Goal: Task Accomplishment & Management: Manage account settings

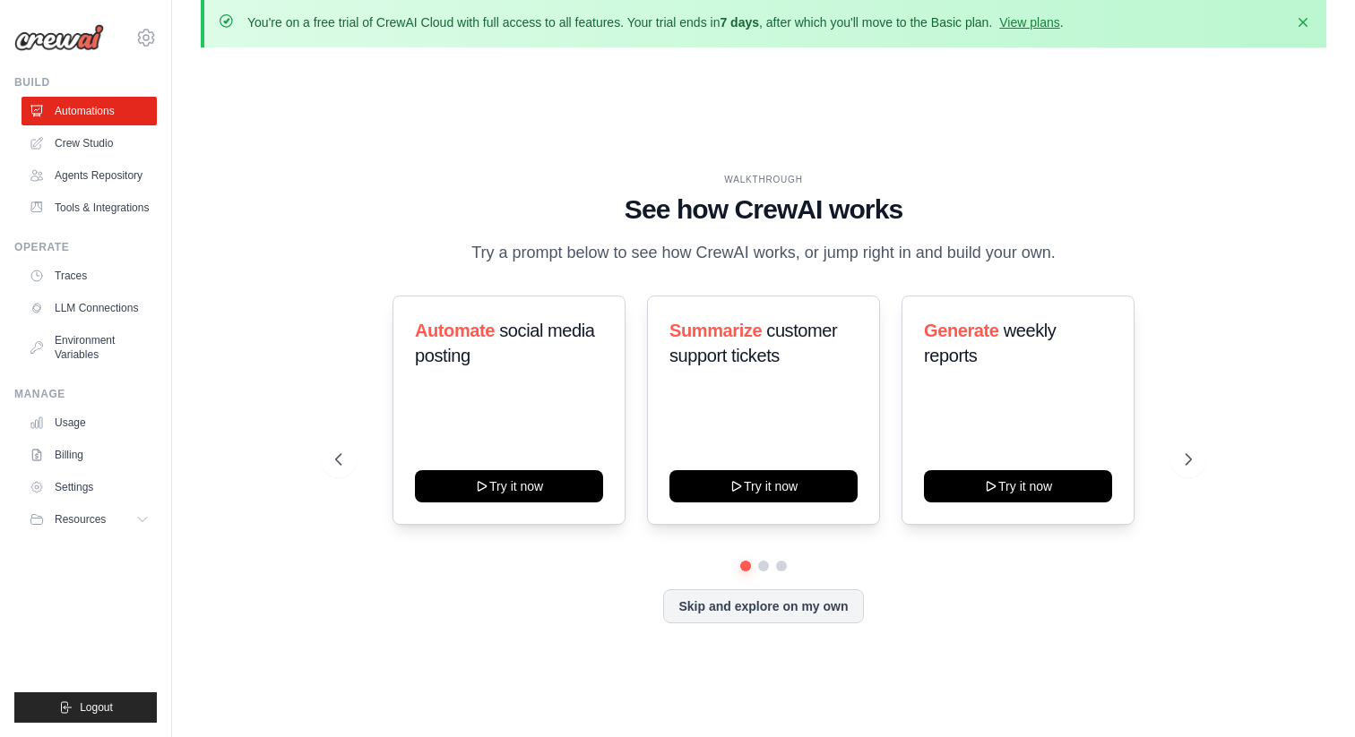
scroll to position [32, 0]
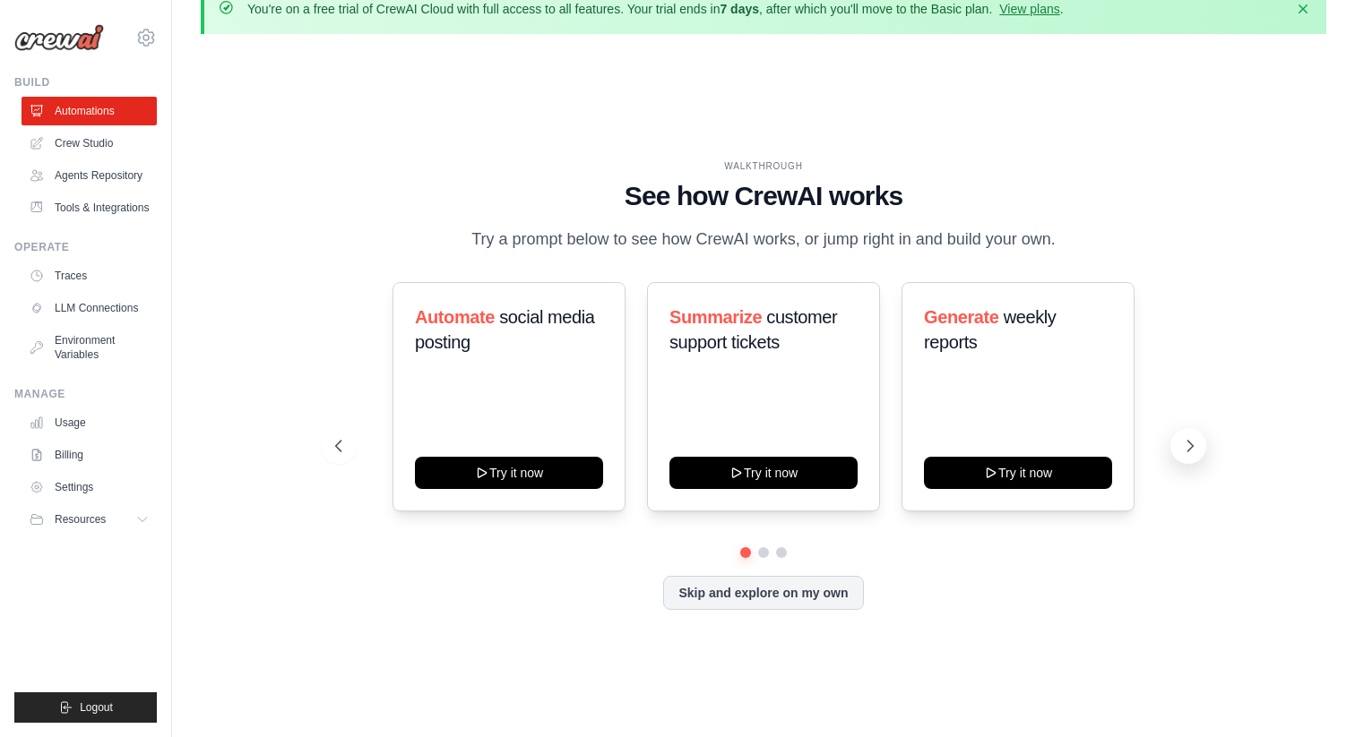
click at [1190, 443] on icon at bounding box center [1190, 446] width 5 height 11
click at [83, 145] on link "Crew Studio" at bounding box center [90, 143] width 135 height 29
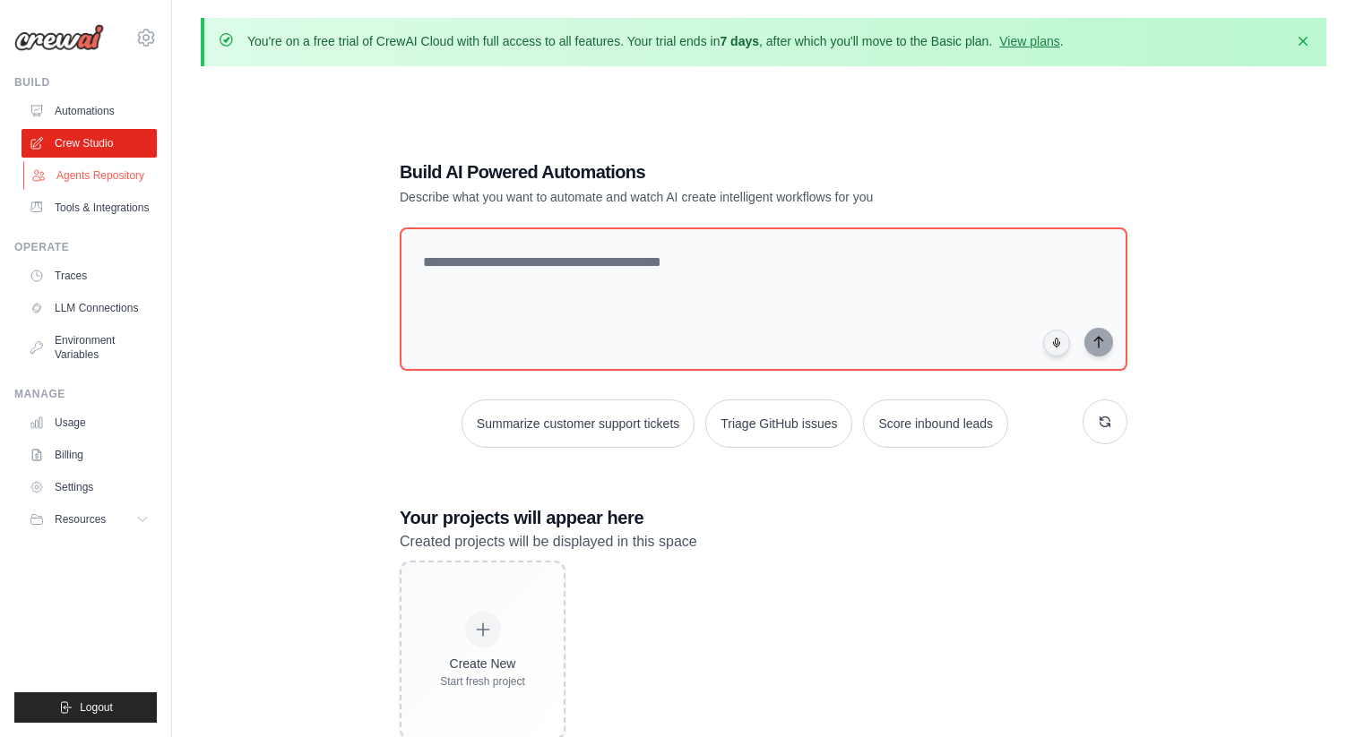
click at [123, 171] on link "Agents Repository" at bounding box center [90, 175] width 135 height 29
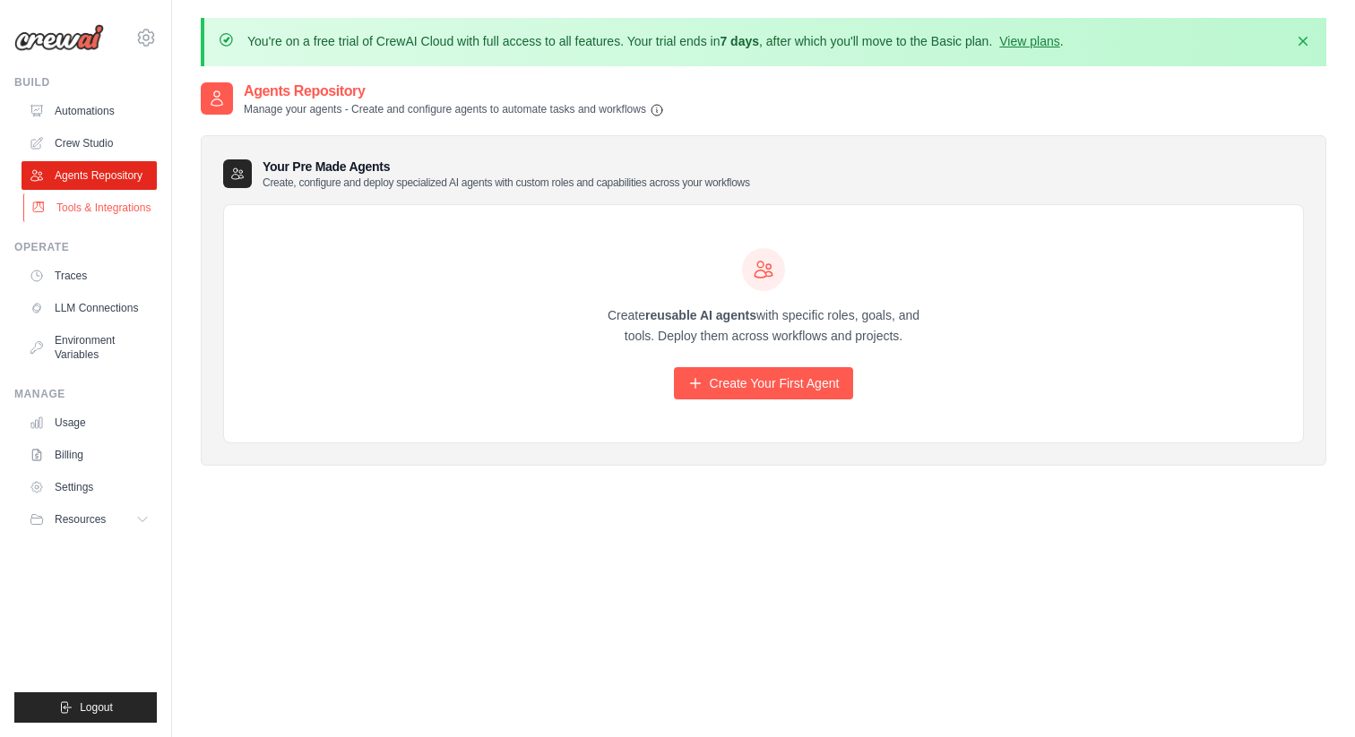
click at [126, 209] on link "Tools & Integrations" at bounding box center [90, 208] width 135 height 29
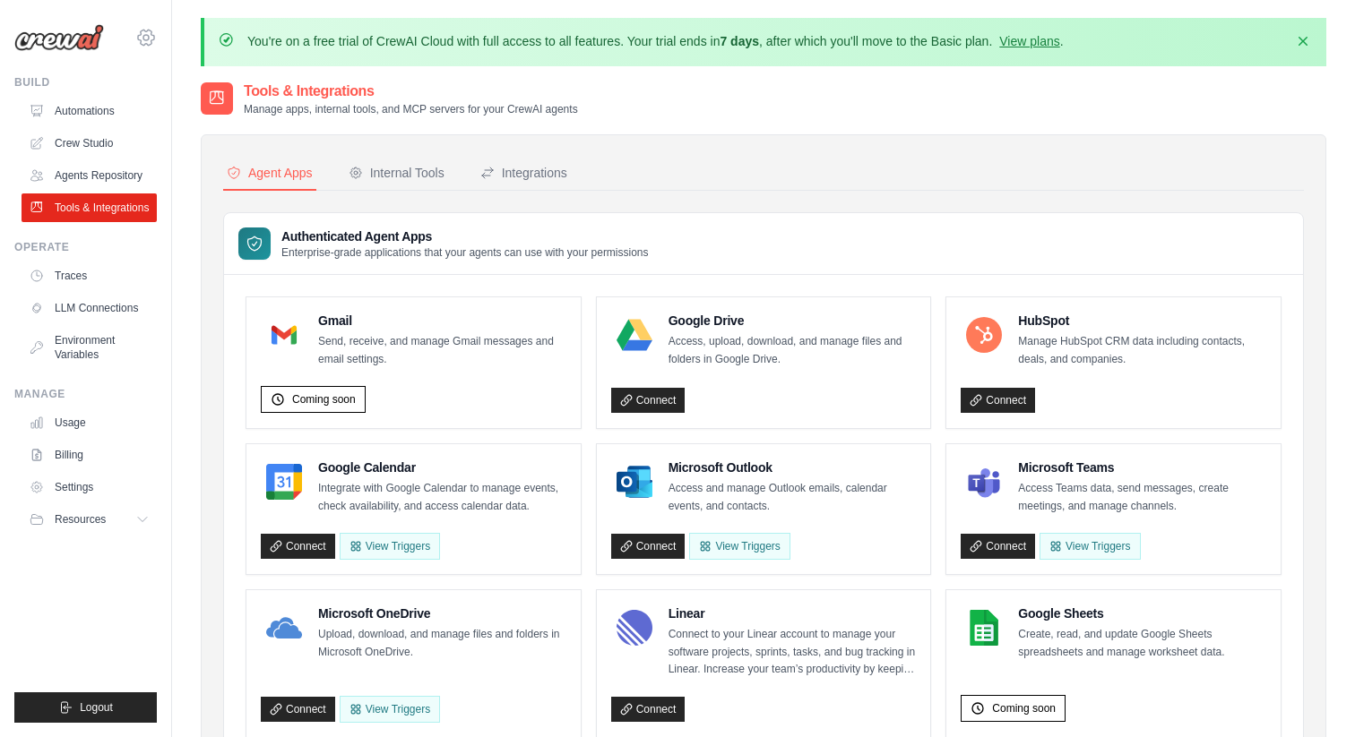
click at [142, 45] on icon at bounding box center [146, 37] width 16 height 15
click at [857, 95] on div "Tools & Integrations Manage apps, internal tools, and MCP servers for your Crew…" at bounding box center [763, 99] width 1125 height 36
click at [1040, 41] on link "View plans" at bounding box center [1029, 41] width 60 height 14
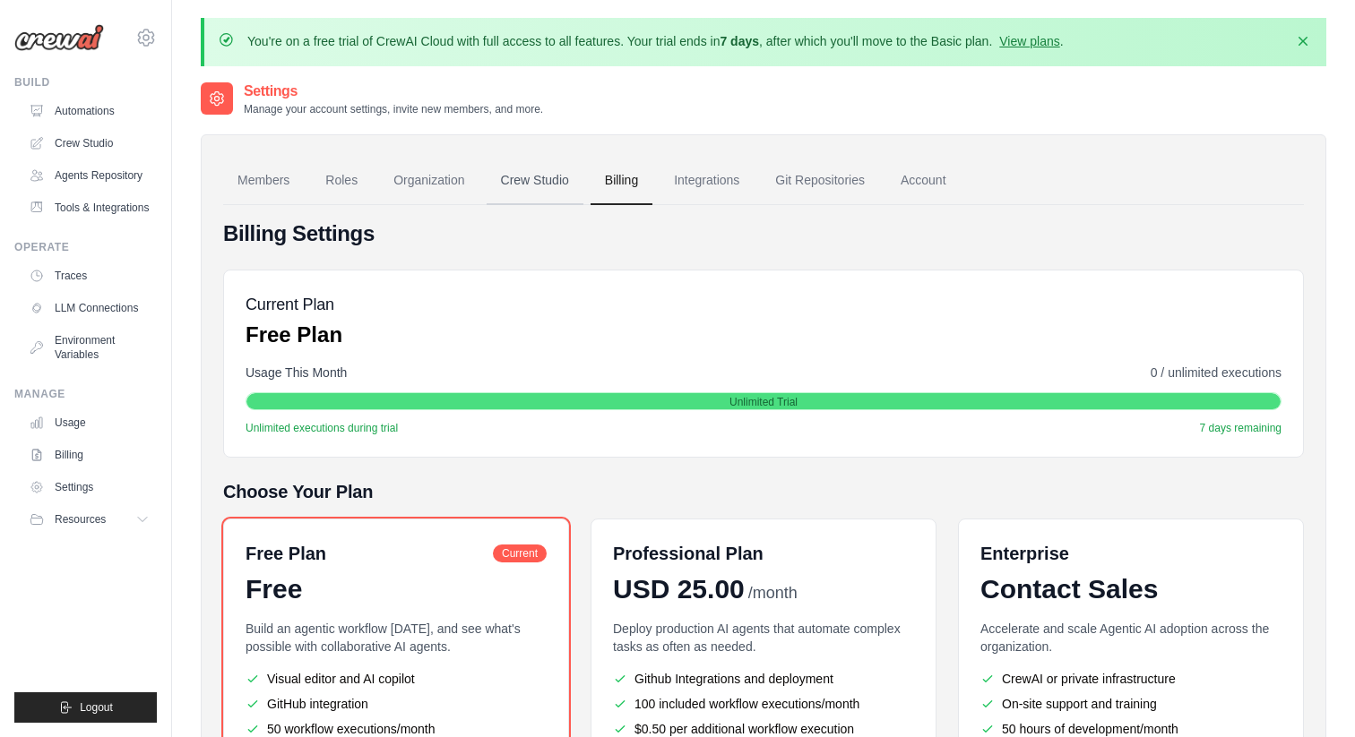
click at [530, 188] on link "Crew Studio" at bounding box center [535, 181] width 97 height 48
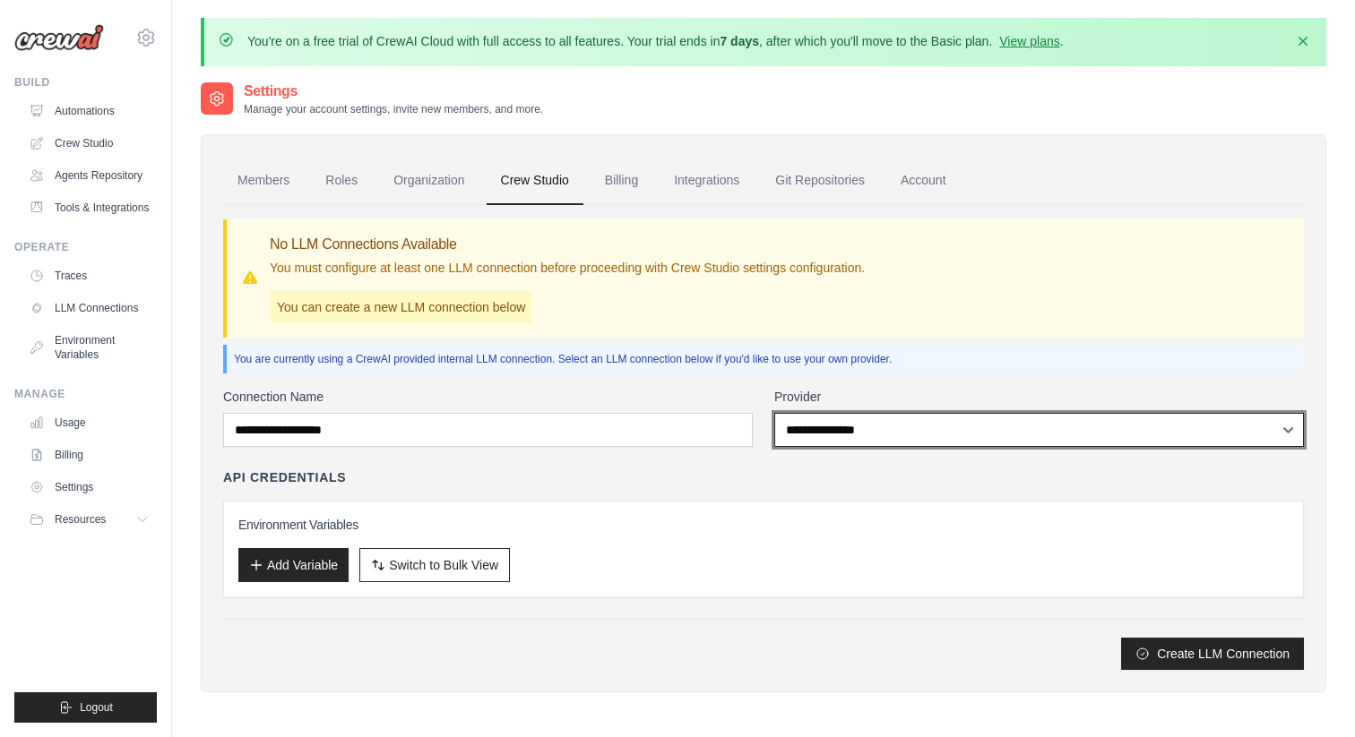
click at [892, 436] on select "**********" at bounding box center [1039, 430] width 530 height 34
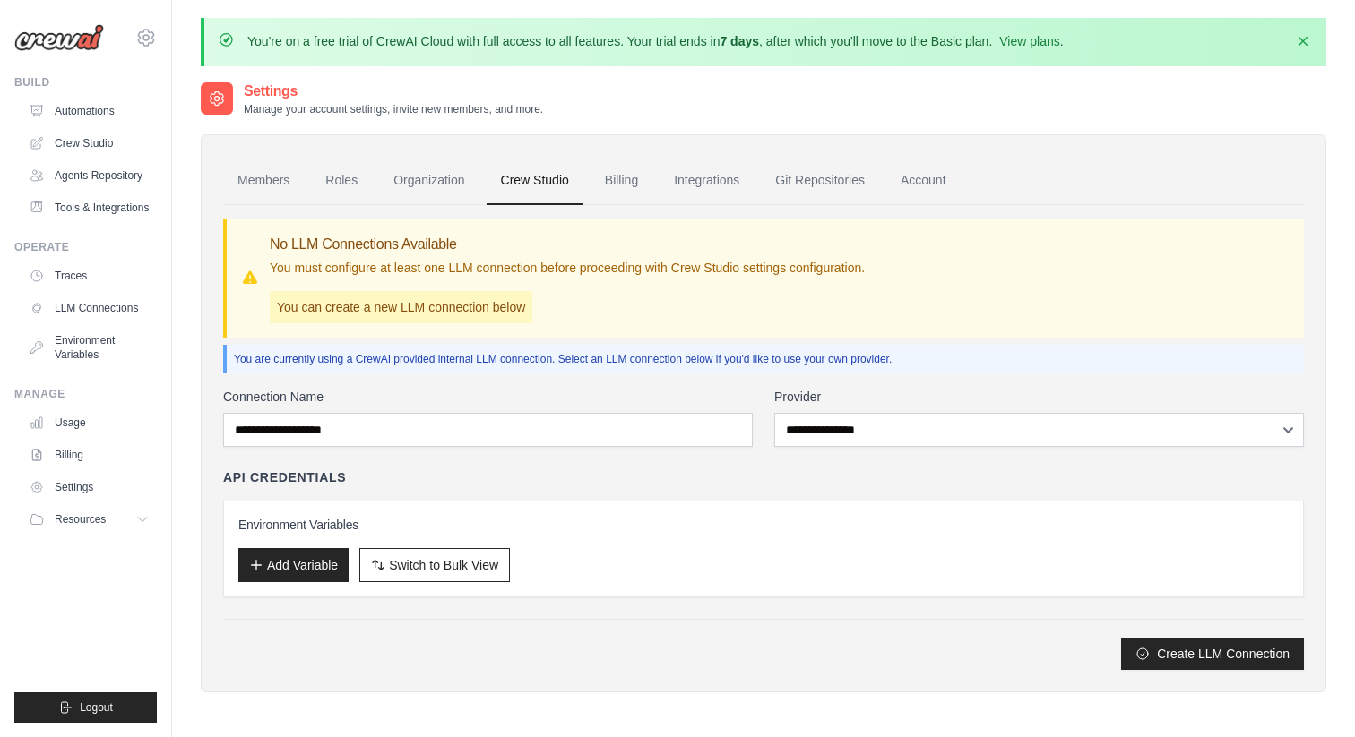
click at [703, 466] on div "**********" at bounding box center [763, 529] width 1081 height 282
